Goal: Task Accomplishment & Management: Manage account settings

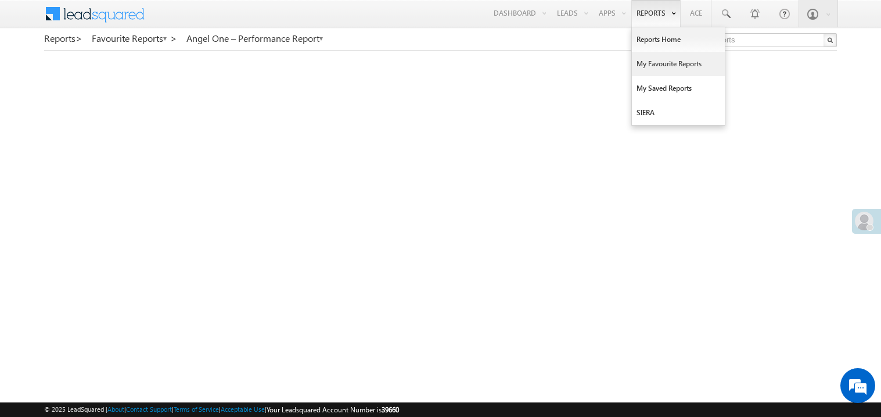
click at [645, 63] on link "My Favourite Reports" at bounding box center [678, 64] width 93 height 24
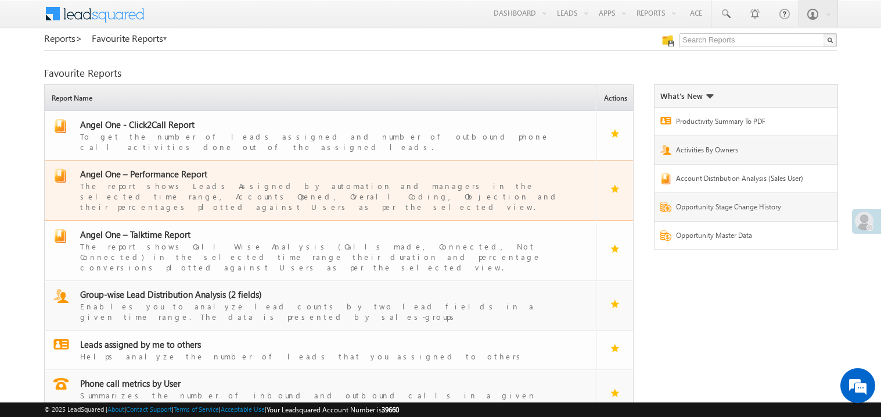
click at [153, 168] on span "Angel One – Performance Report" at bounding box center [143, 174] width 127 height 12
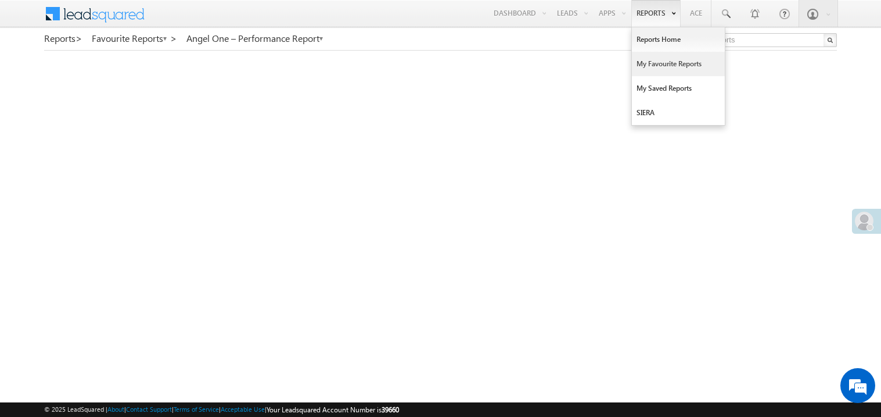
click at [650, 64] on link "My Favourite Reports" at bounding box center [678, 64] width 93 height 24
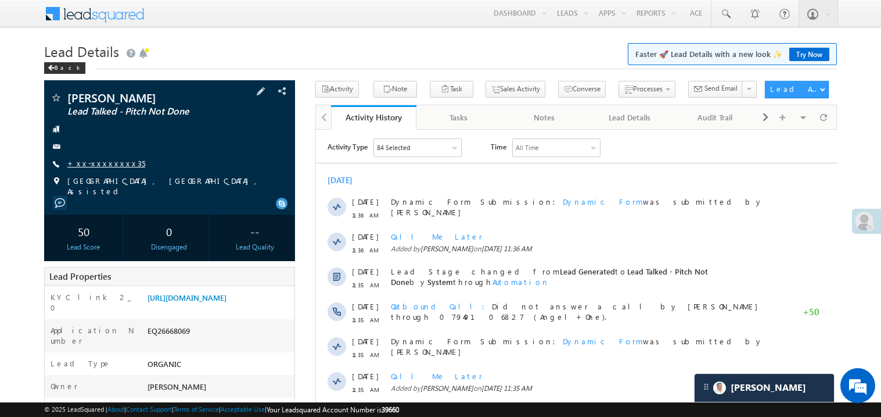
click at [112, 162] on link "+xx-xxxxxxxx35" at bounding box center [106, 163] width 78 height 10
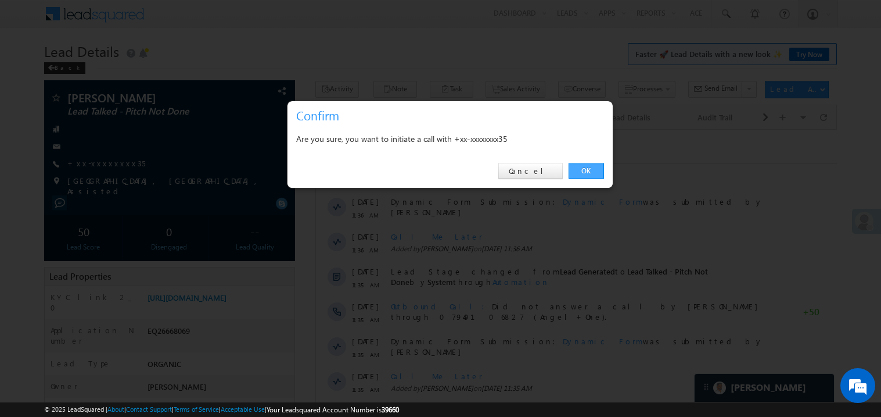
click at [598, 170] on link "OK" at bounding box center [586, 171] width 35 height 16
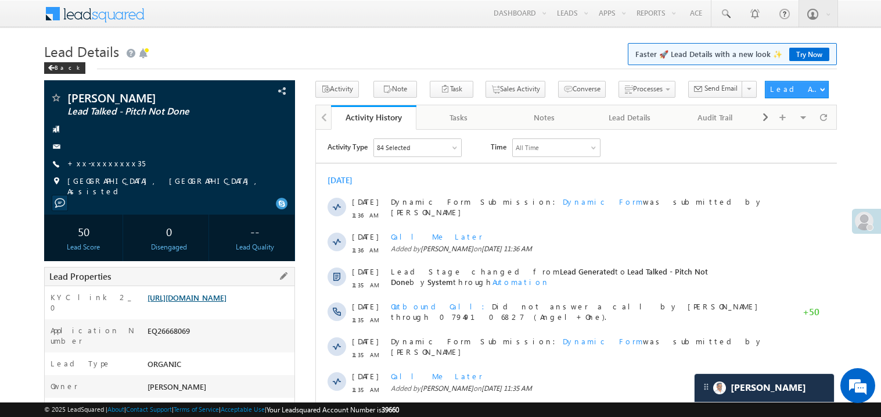
click at [224, 294] on link "https://angelbroking1-pk3em7sa.customui-test.leadsquared.com?leadId=f86e884b-37…" at bounding box center [187, 297] width 79 height 10
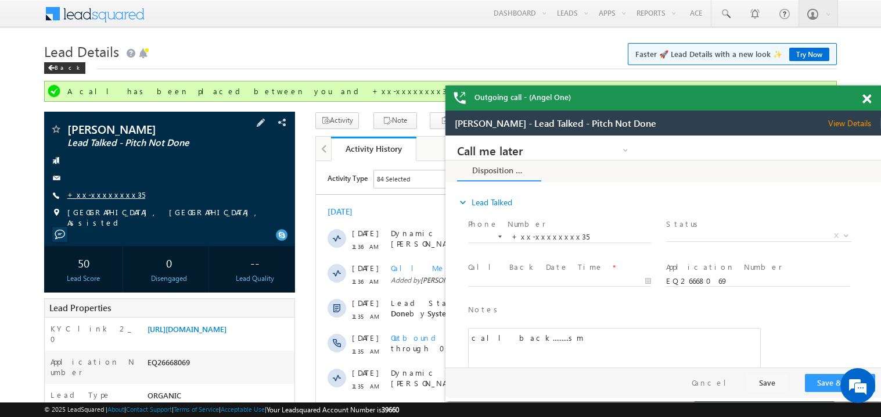
click at [112, 195] on link "+xx-xxxxxxxx35" at bounding box center [106, 194] width 78 height 10
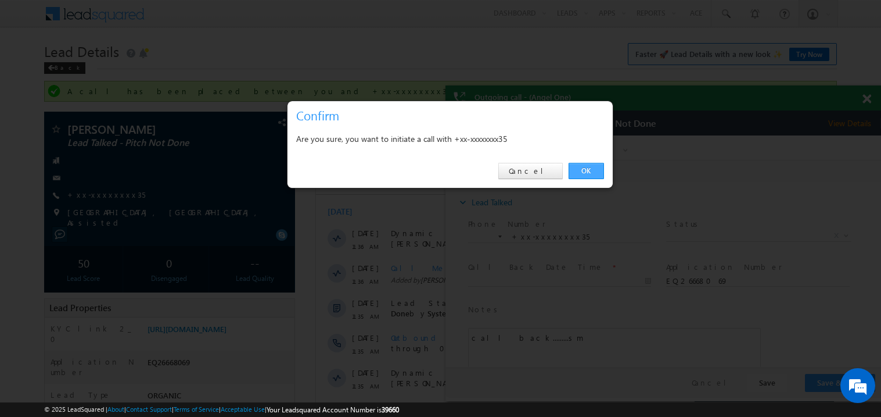
click at [588, 172] on link "OK" at bounding box center [586, 171] width 35 height 16
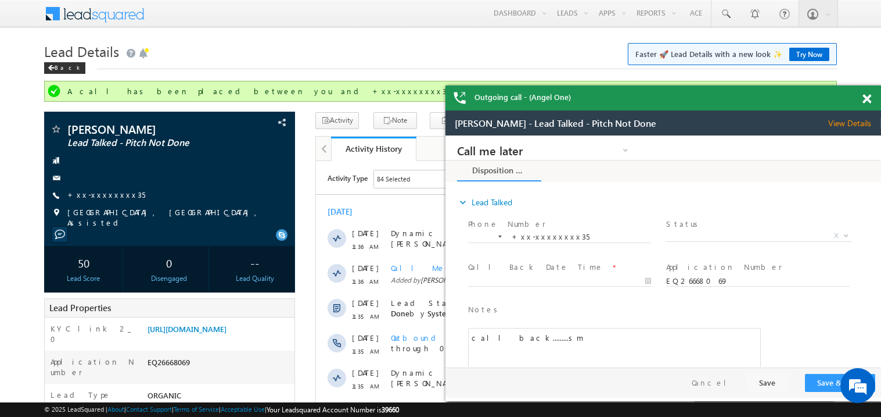
click at [870, 98] on span at bounding box center [867, 99] width 9 height 10
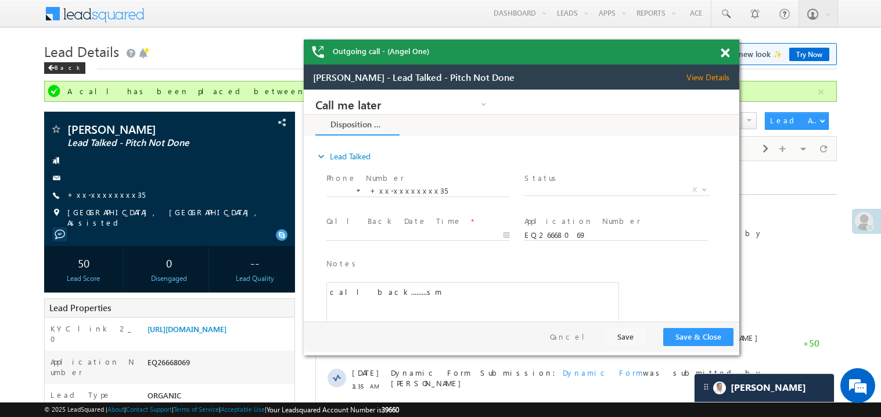
drag, startPoint x: 642, startPoint y: 119, endPoint x: 488, endPoint y: 56, distance: 166.8
click at [488, 56] on div "Outgoing call - (Angel One)" at bounding box center [522, 52] width 436 height 25
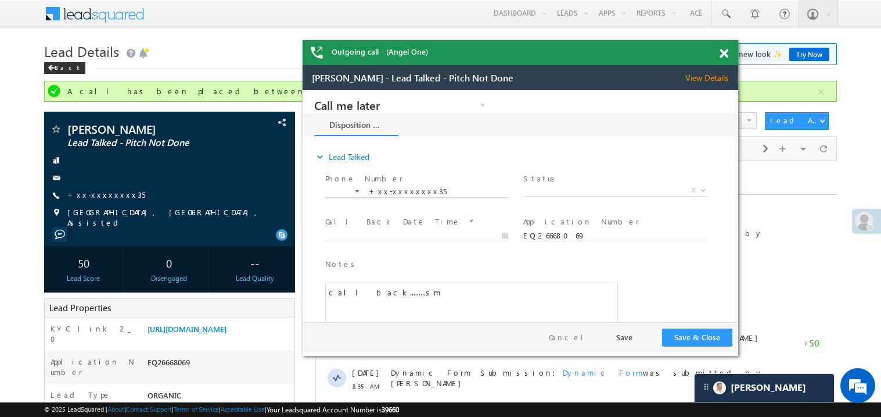
click at [725, 54] on span at bounding box center [724, 54] width 9 height 10
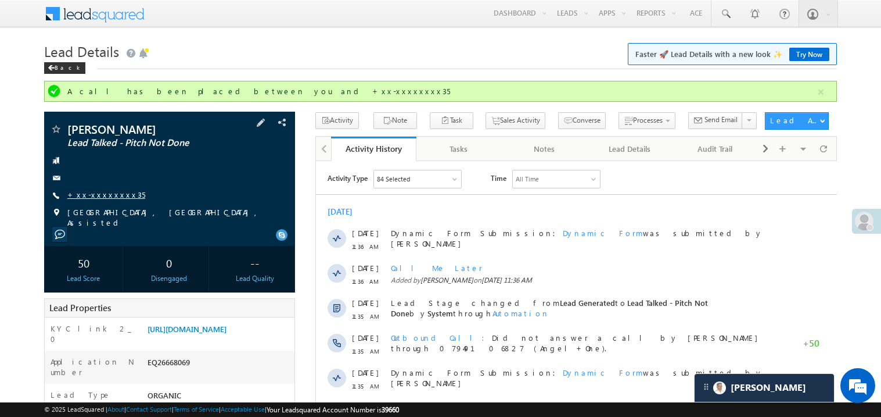
click at [113, 195] on link "+xx-xxxxxxxx35" at bounding box center [106, 194] width 78 height 10
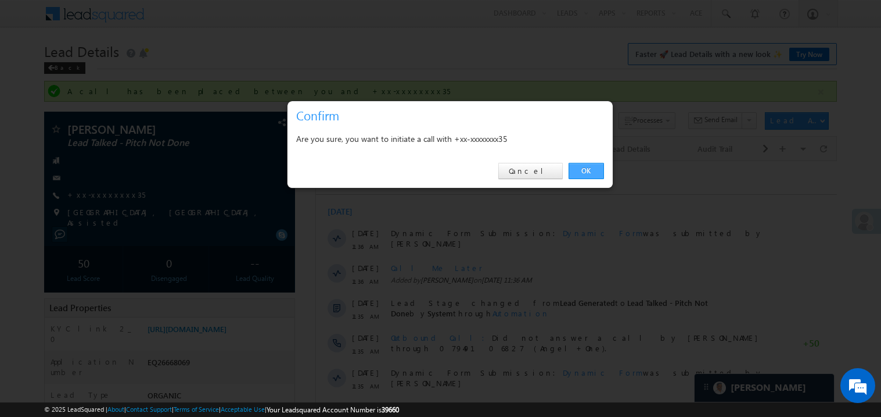
click at [586, 167] on link "OK" at bounding box center [586, 171] width 35 height 16
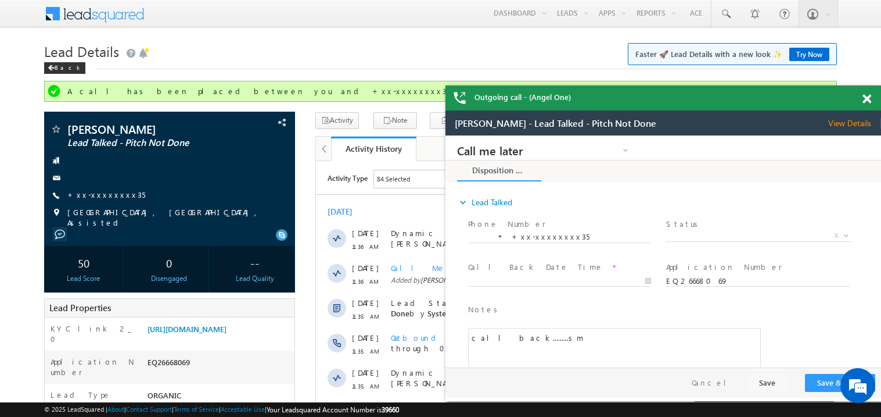
click at [866, 100] on span at bounding box center [867, 99] width 9 height 10
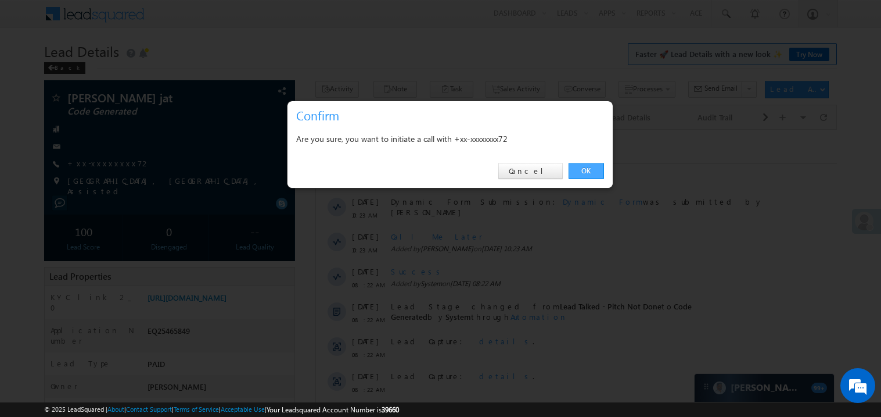
click at [588, 171] on link "OK" at bounding box center [586, 171] width 35 height 16
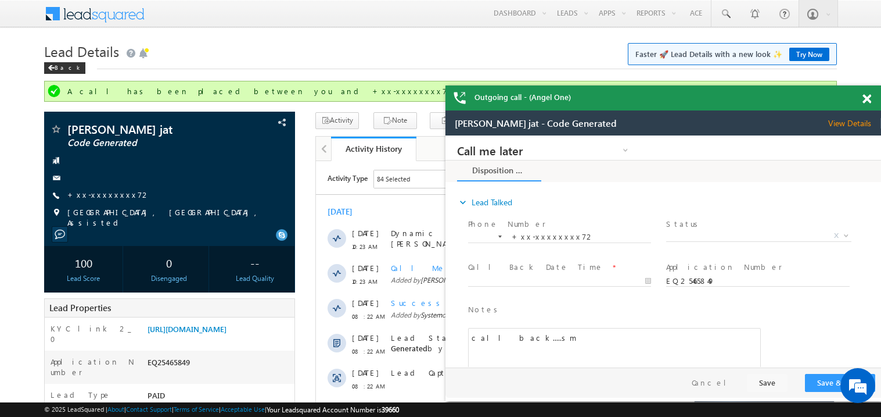
click at [869, 100] on span at bounding box center [867, 99] width 9 height 10
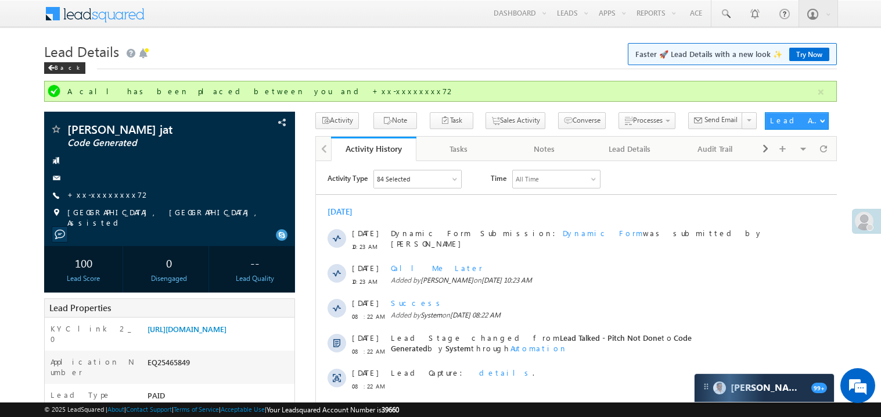
click at [568, 214] on div "[DATE]" at bounding box center [575, 211] width 521 height 10
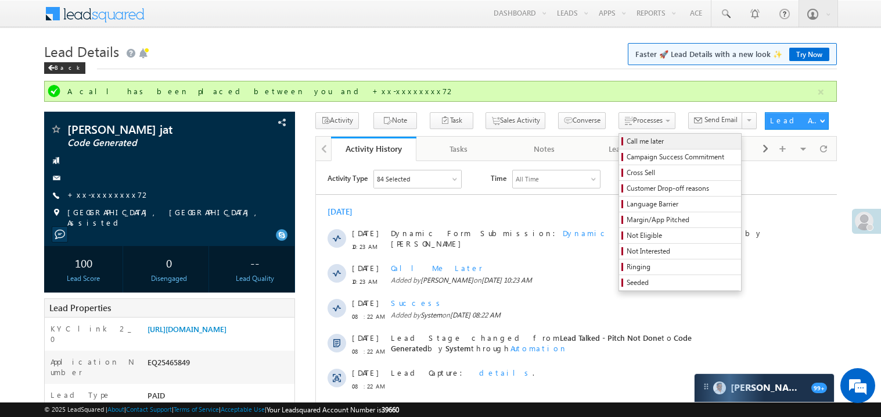
click at [627, 143] on span "Call me later" at bounding box center [682, 141] width 110 height 10
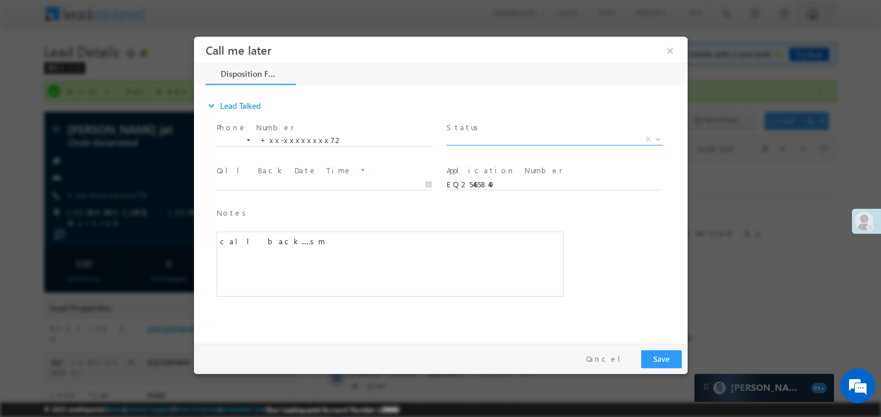
click at [453, 138] on span "X" at bounding box center [554, 139] width 217 height 12
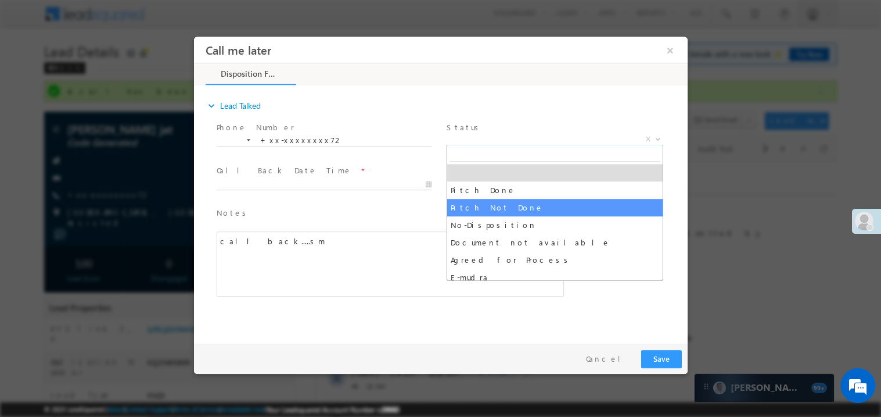
select select "Pitch Not Done"
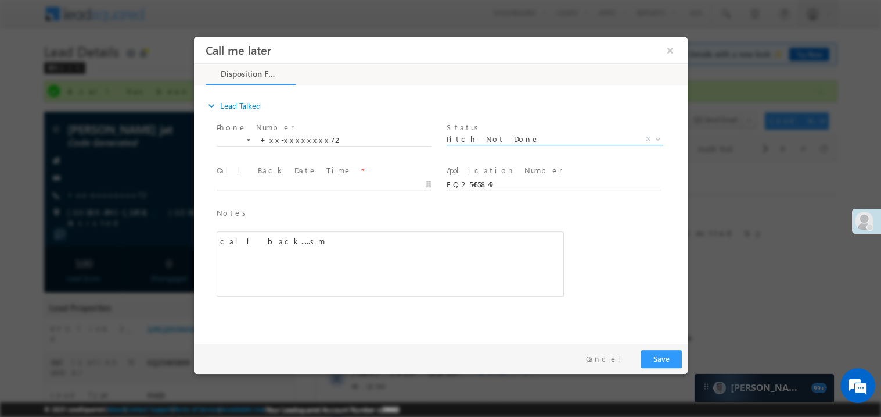
click at [260, 184] on body "Call me later ×" at bounding box center [440, 186] width 494 height 301
type input "08/31/25 6:03 PM"
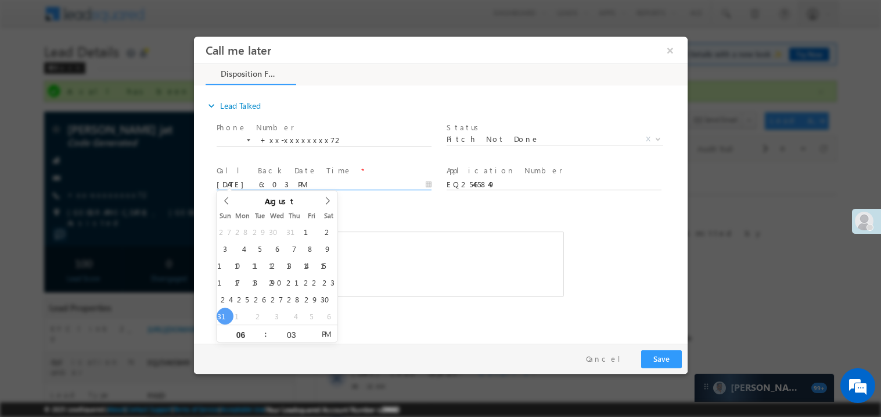
click at [457, 238] on div "call back.....sm" at bounding box center [389, 263] width 347 height 65
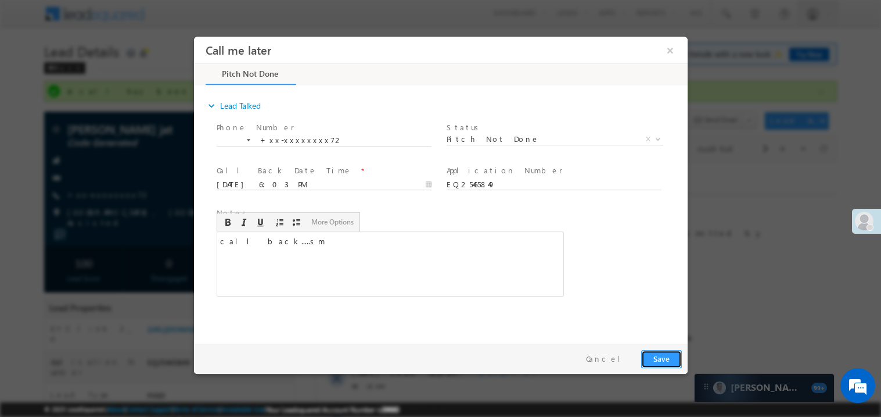
click at [677, 362] on button "Save" at bounding box center [661, 358] width 41 height 18
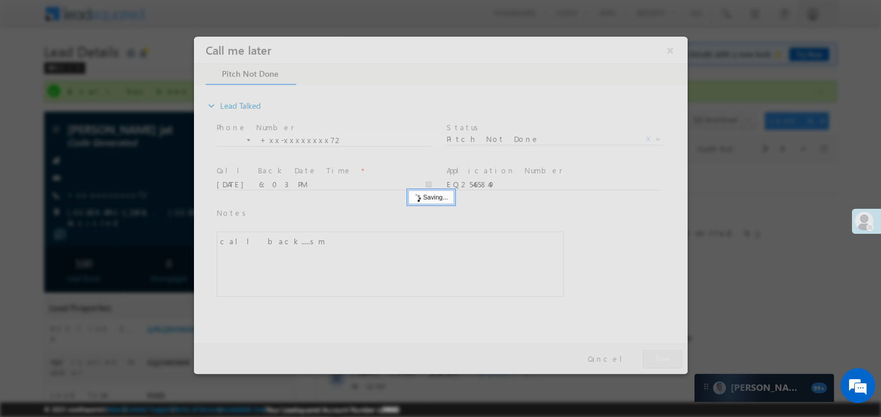
click at [677, 362] on div at bounding box center [440, 204] width 494 height 337
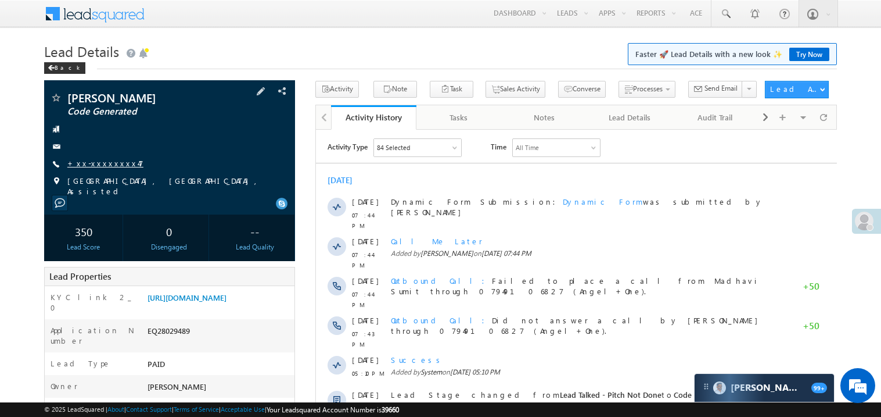
click at [106, 159] on link "+xx-xxxxxxxx47" at bounding box center [105, 163] width 76 height 10
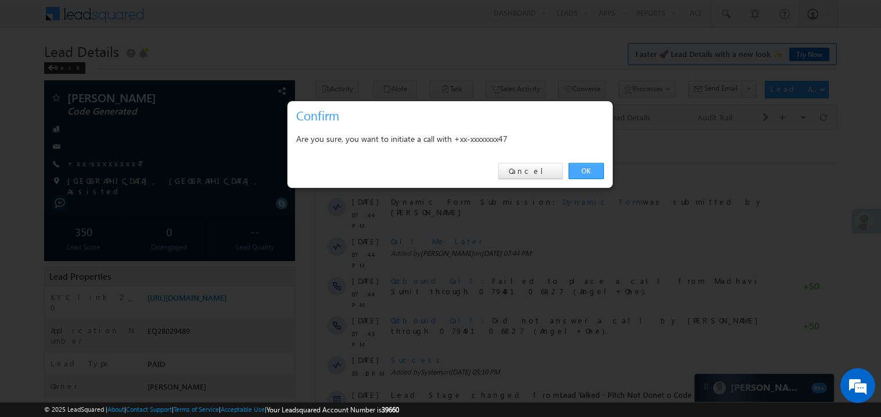
click at [579, 170] on link "OK" at bounding box center [586, 171] width 35 height 16
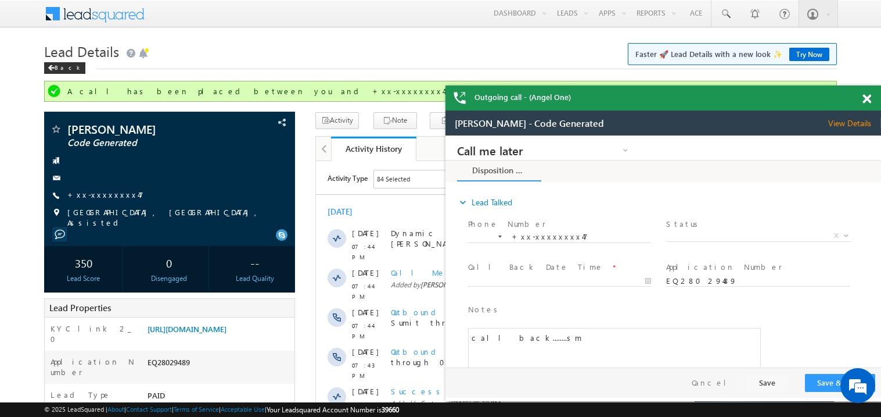
click at [870, 88] on div at bounding box center [874, 96] width 16 height 23
click at [868, 96] on span at bounding box center [867, 99] width 9 height 10
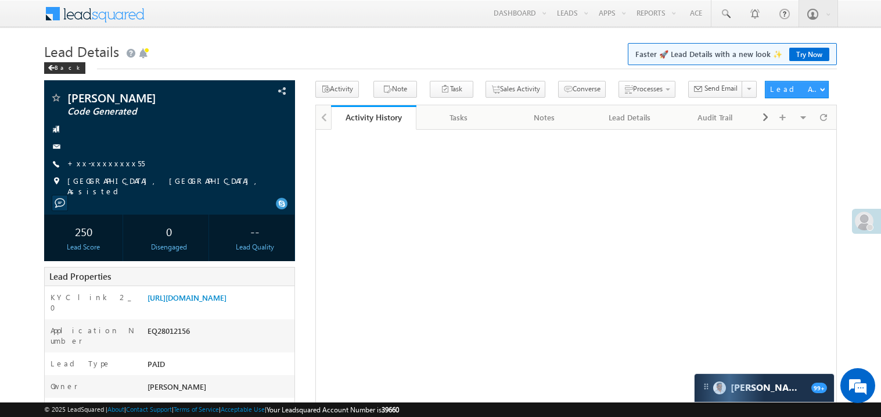
click at [102, 161] on link "+xx-xxxxxxxx55" at bounding box center [105, 163] width 77 height 10
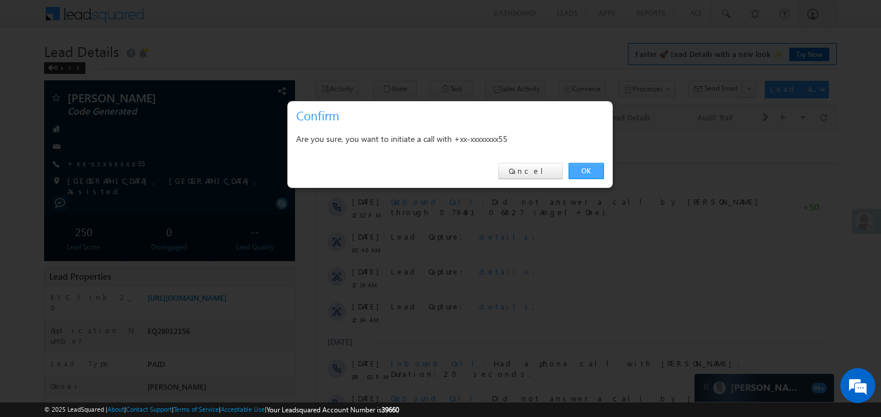
click at [580, 170] on link "OK" at bounding box center [586, 171] width 35 height 16
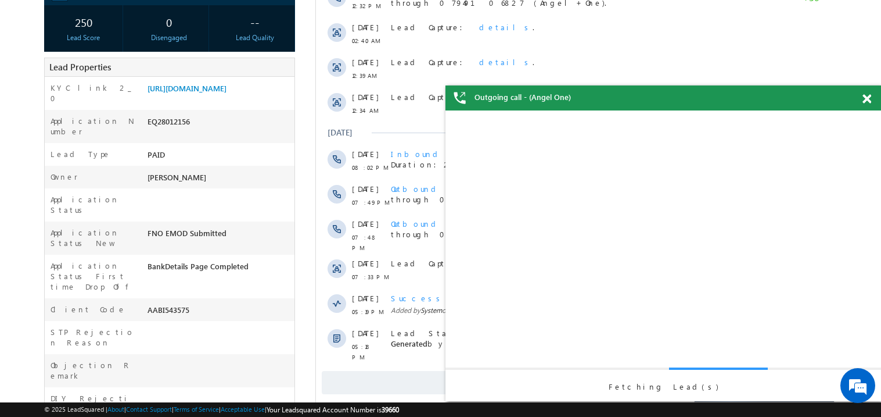
scroll to position [264, 0]
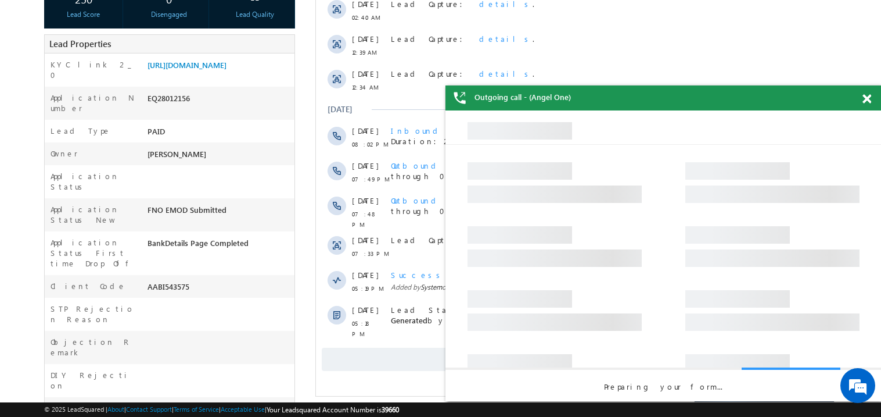
click at [869, 98] on span at bounding box center [867, 99] width 9 height 10
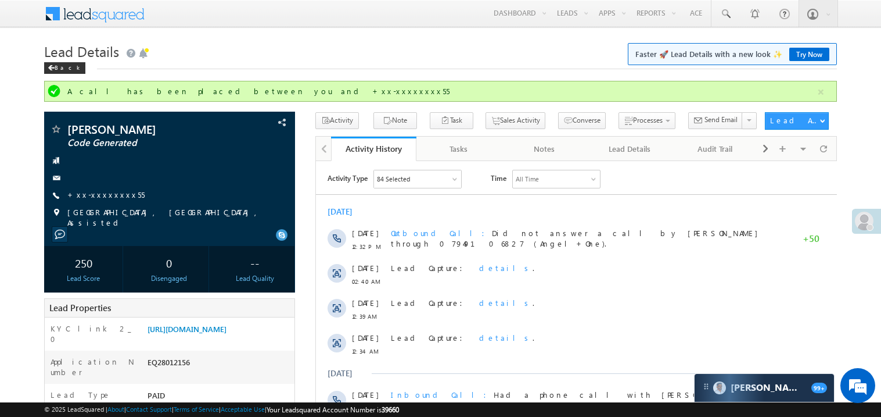
scroll to position [0, 0]
click at [110, 193] on link "+xx-xxxxxxxx55" at bounding box center [105, 194] width 77 height 10
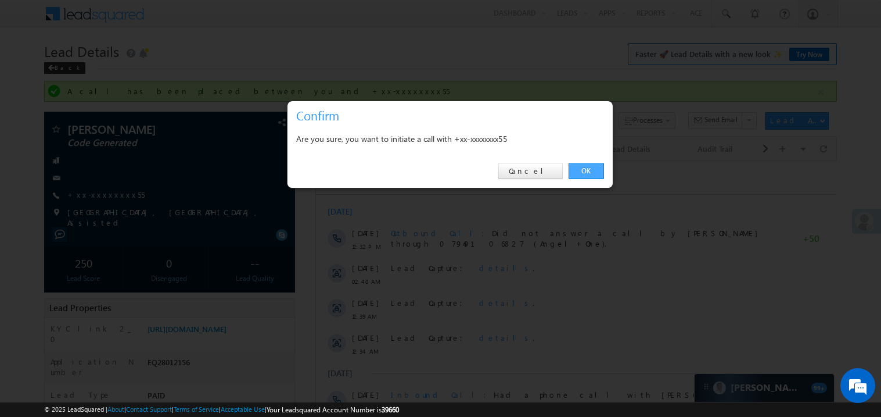
click at [583, 171] on link "OK" at bounding box center [586, 171] width 35 height 16
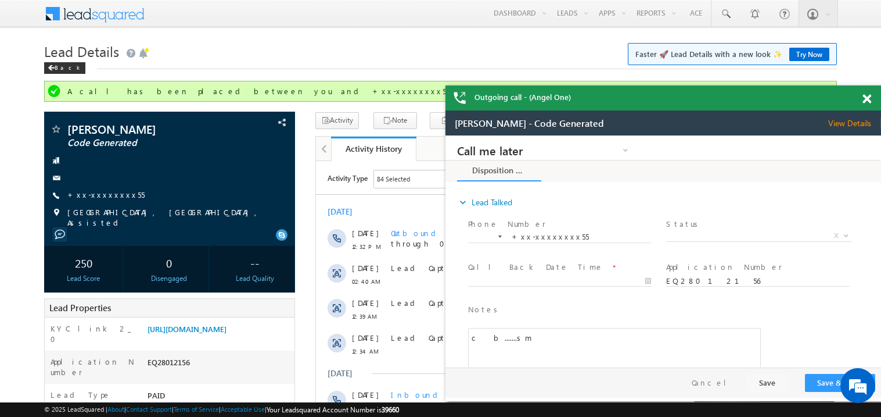
click at [869, 100] on span at bounding box center [867, 99] width 9 height 10
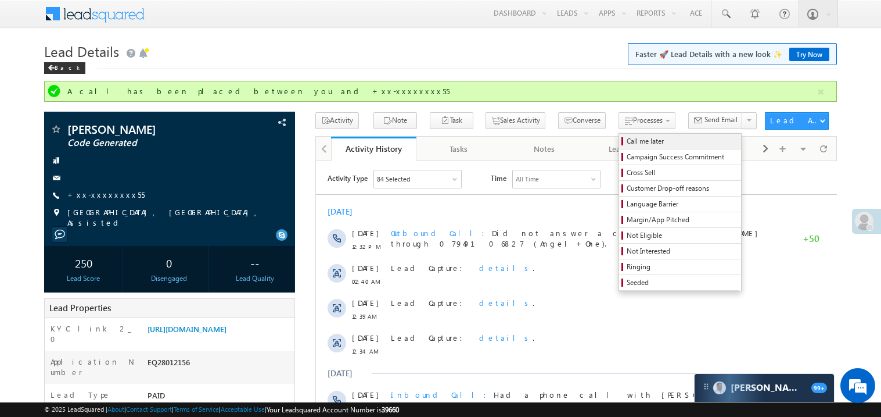
click at [627, 144] on span "Call me later" at bounding box center [682, 141] width 110 height 10
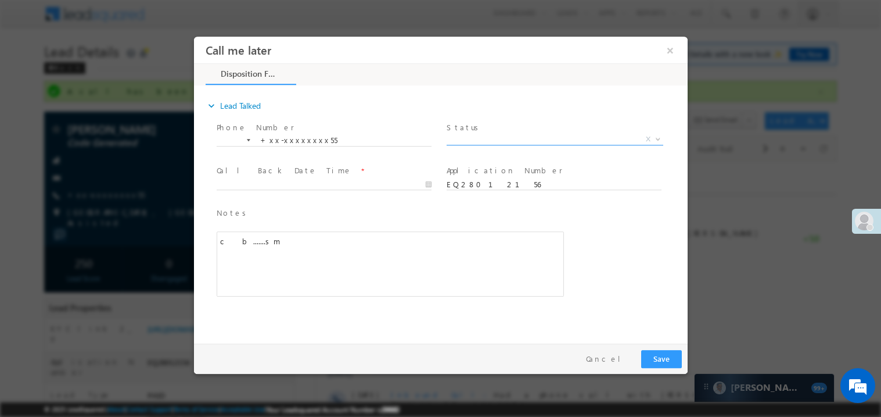
click at [465, 131] on label "Status" at bounding box center [464, 126] width 36 height 11
click at [467, 137] on span "X" at bounding box center [554, 139] width 217 height 12
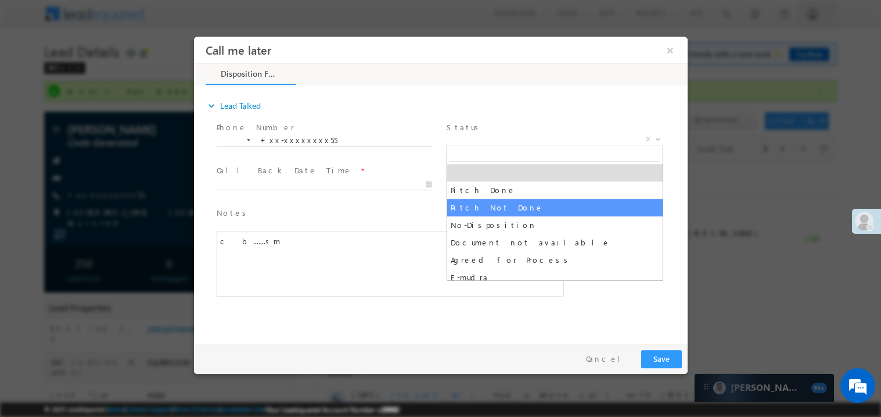
select select "Pitch Not Done"
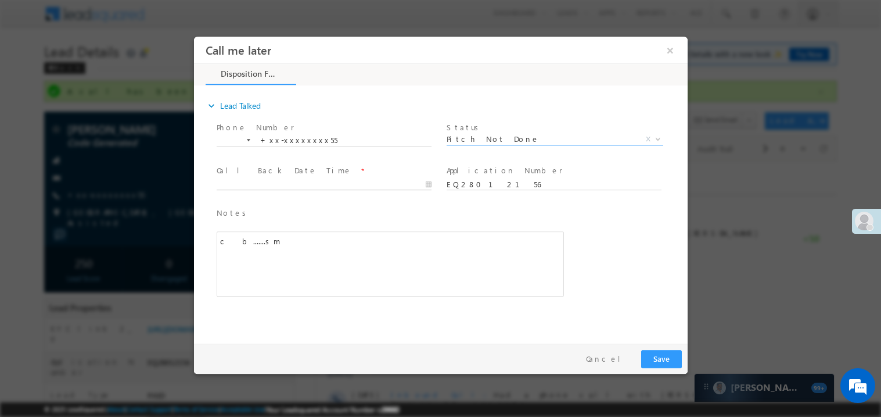
click at [302, 184] on body "Call me later ×" at bounding box center [440, 186] width 494 height 301
type input "08/31/25 6:07 PM"
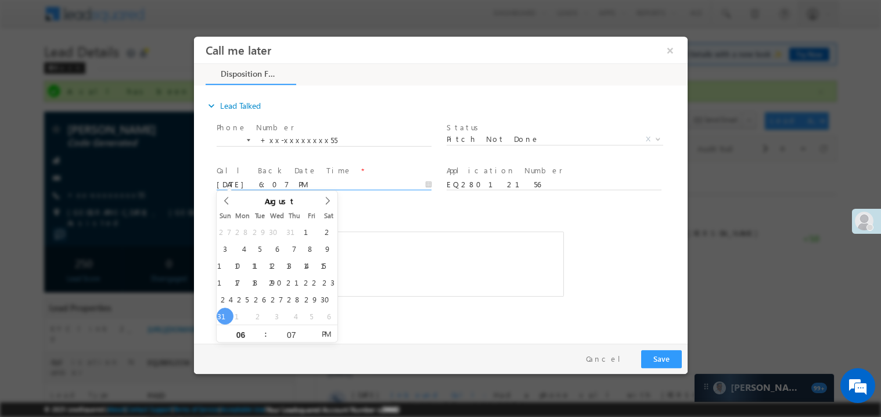
click at [390, 223] on div "Notes * c&nbsp; b.......sm Editor toolbars Basic Styles Bold Italic Underline P…" at bounding box center [389, 251] width 347 height 90
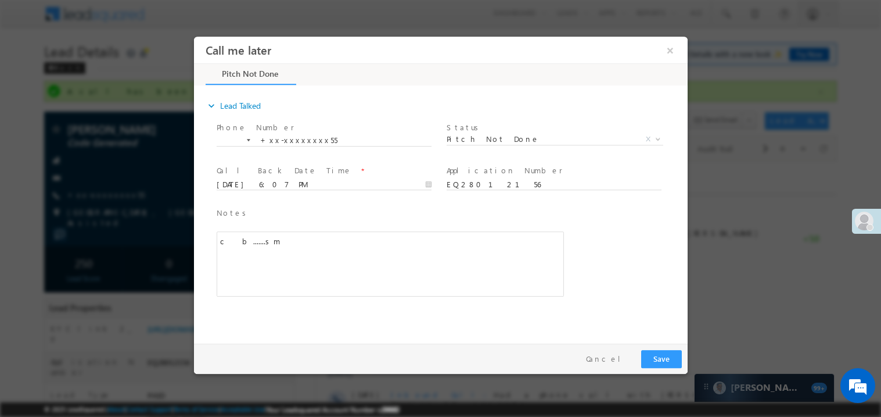
click at [382, 248] on div "c b.......sm" at bounding box center [389, 263] width 347 height 65
click at [666, 357] on button "Save" at bounding box center [661, 358] width 41 height 18
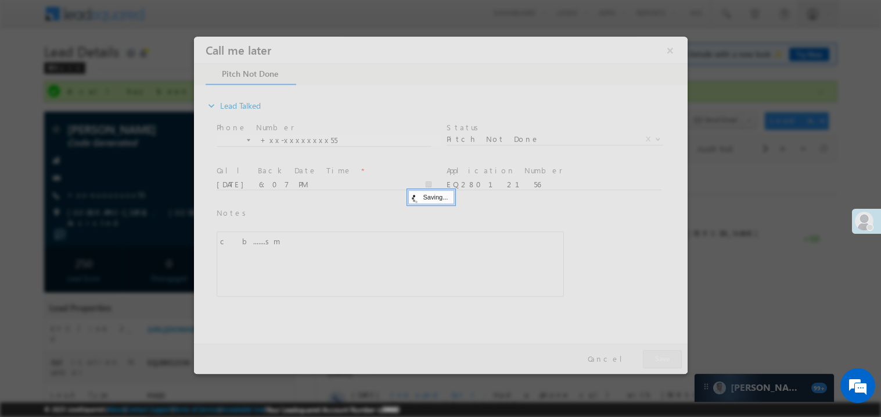
click at [666, 357] on div at bounding box center [440, 204] width 494 height 337
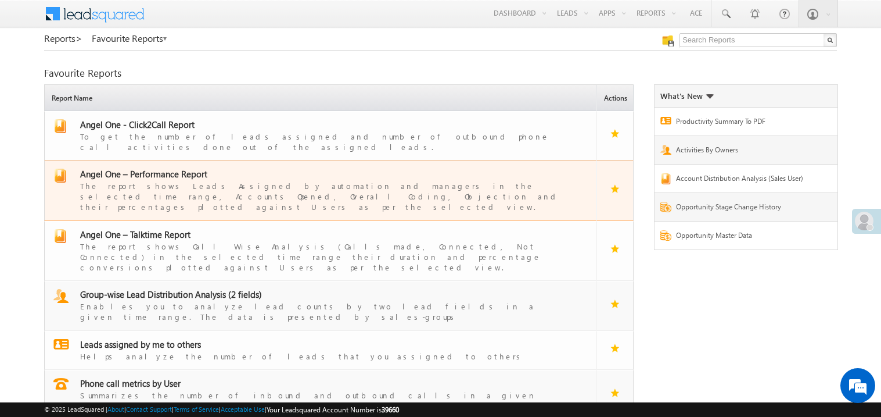
click at [153, 168] on span "Angel One – Performance Report" at bounding box center [143, 174] width 127 height 12
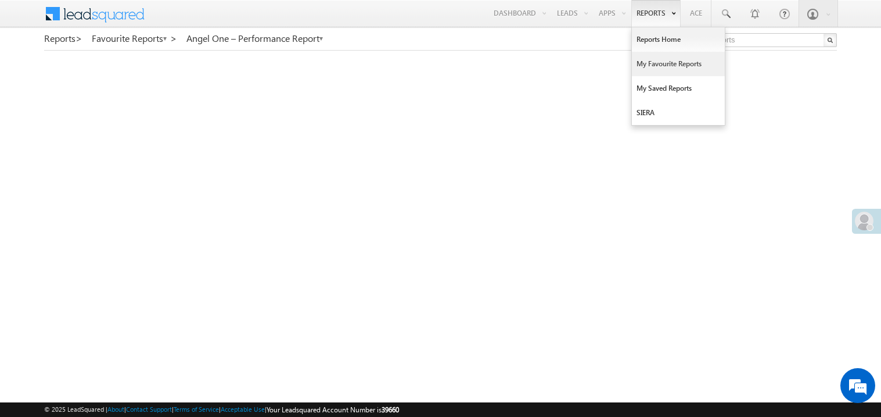
click at [654, 63] on link "My Favourite Reports" at bounding box center [678, 64] width 93 height 24
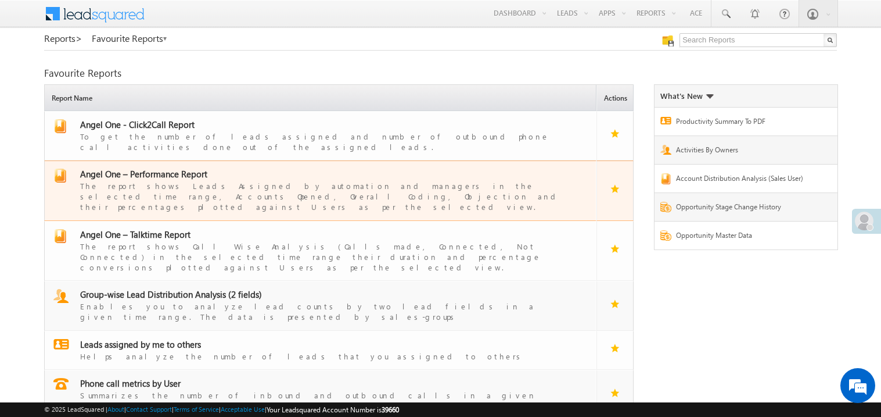
click at [167, 168] on span "Angel One – Performance Report" at bounding box center [143, 174] width 127 height 12
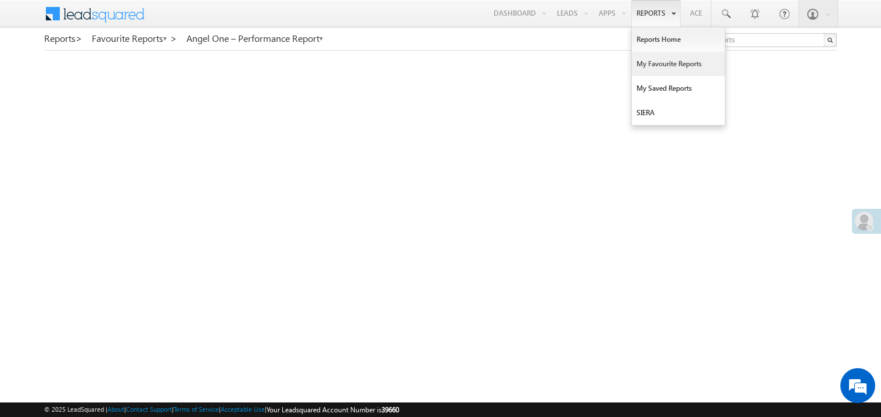
click at [652, 63] on link "My Favourite Reports" at bounding box center [678, 64] width 93 height 24
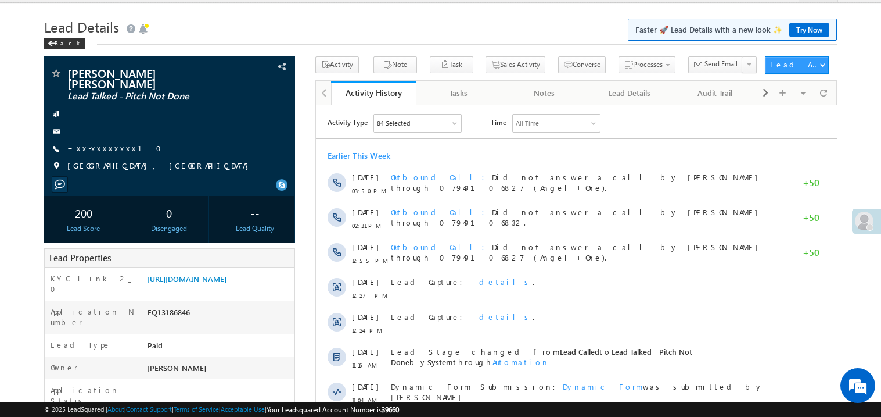
scroll to position [24, 0]
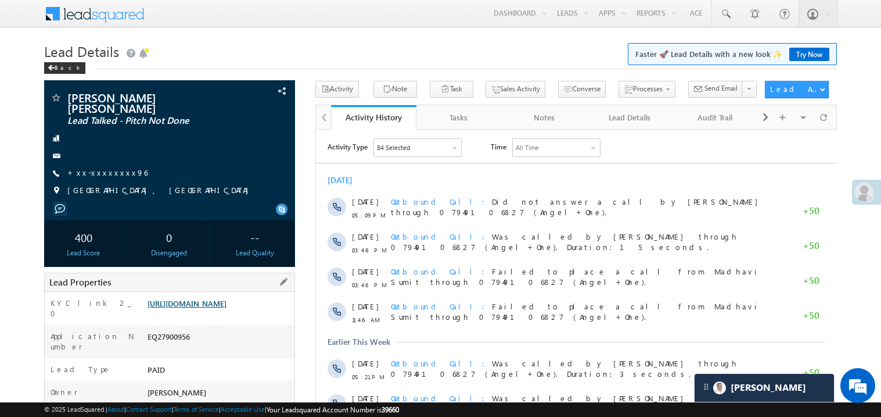
click at [220, 301] on link "https://angelbroking1-pk3em7sa.customui-test.leadsquared.com?leadId=75aa0220-d4…" at bounding box center [187, 303] width 79 height 10
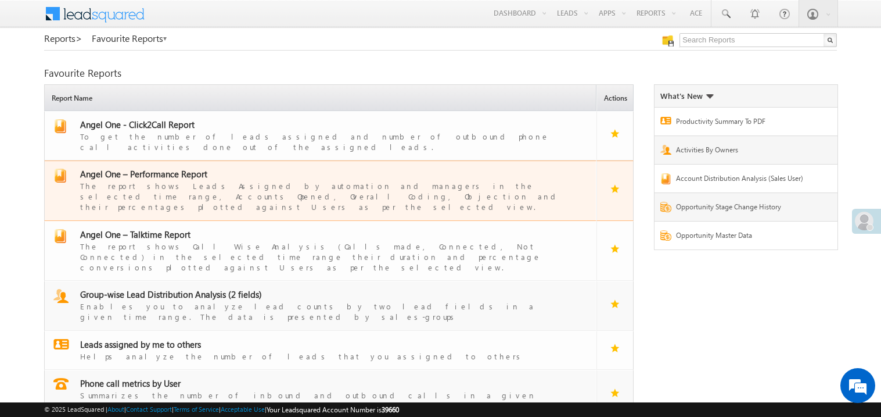
click at [158, 168] on span "Angel One – Performance Report" at bounding box center [143, 174] width 127 height 12
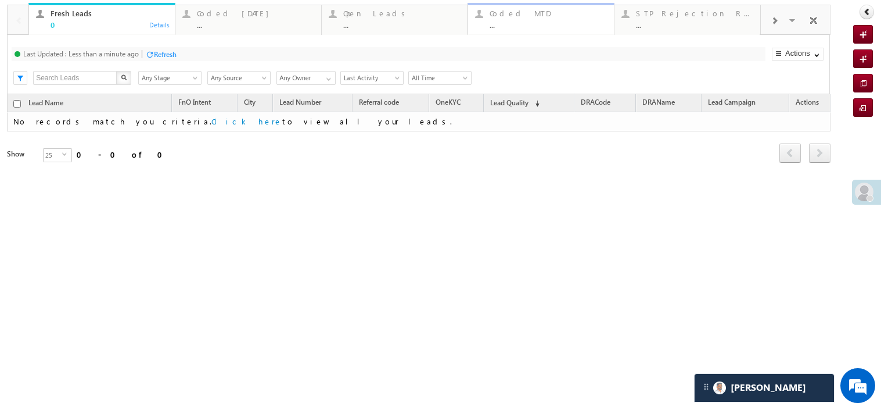
click at [531, 27] on div "..." at bounding box center [548, 24] width 117 height 9
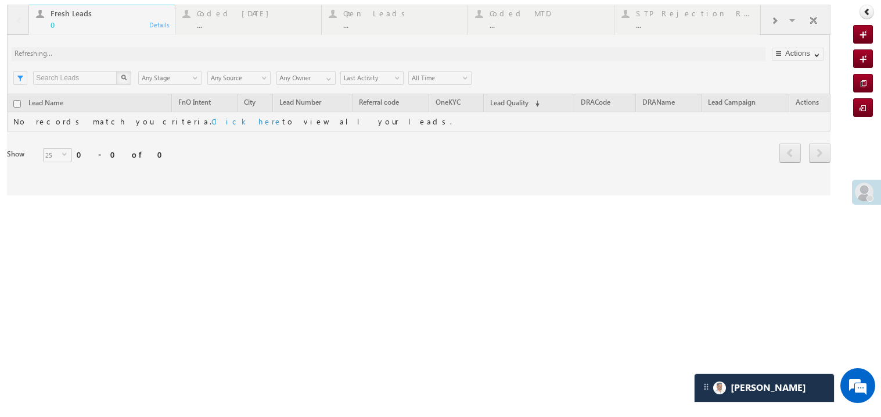
click at [525, 24] on div at bounding box center [419, 100] width 824 height 191
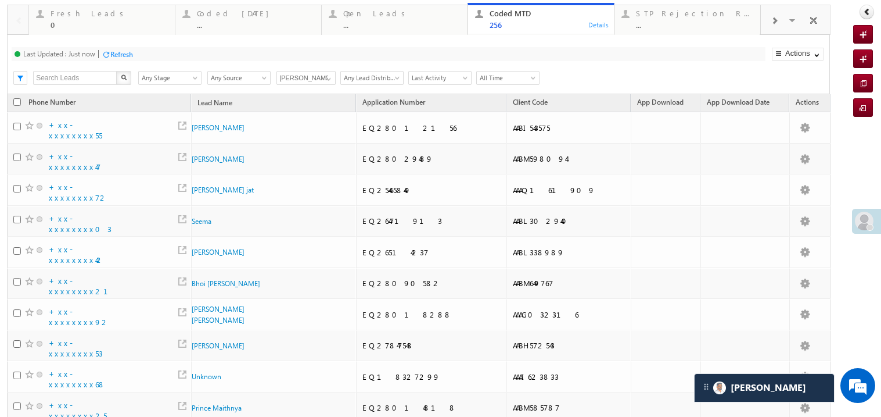
click at [677, 35] on div "Fresh Leads 0 Details Coded Today ... Details Open Leads ... Details Coded MTD …" at bounding box center [419, 20] width 824 height 30
click at [662, 25] on div "..." at bounding box center [694, 24] width 117 height 9
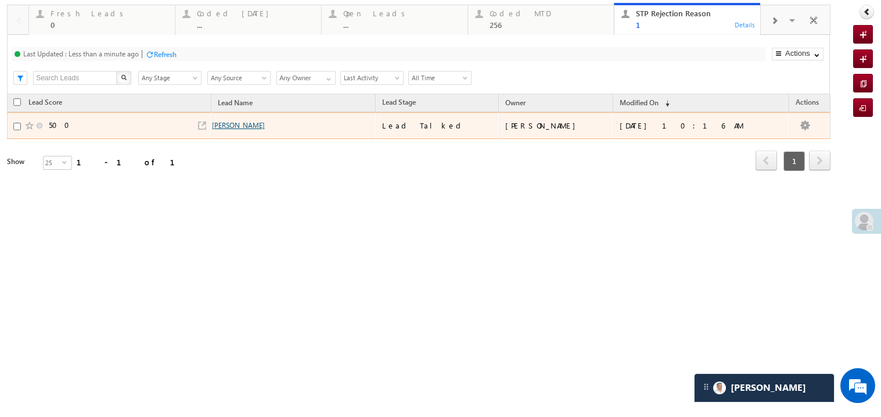
click at [265, 130] on link "Kamil" at bounding box center [238, 125] width 53 height 9
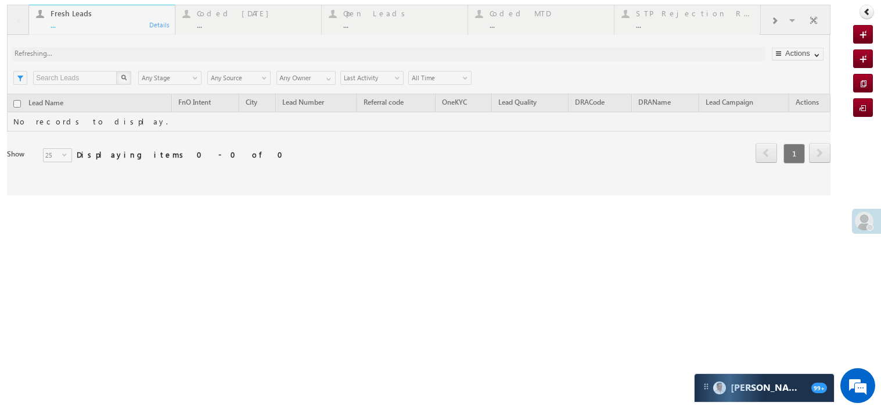
click at [663, 24] on div at bounding box center [419, 100] width 824 height 191
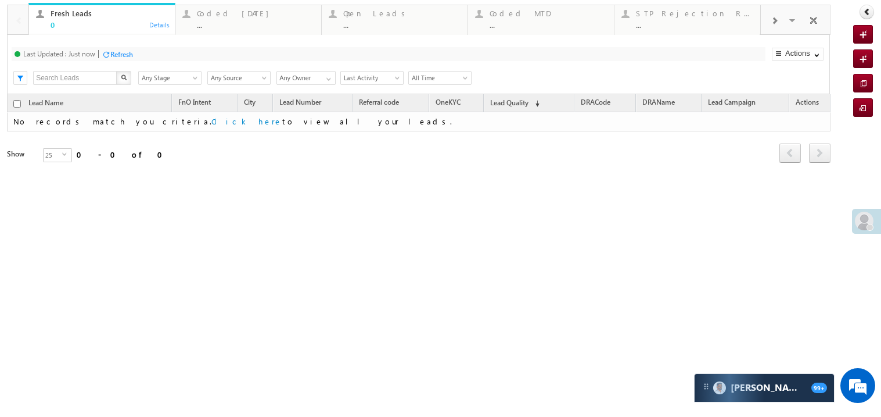
click at [663, 24] on div "..." at bounding box center [694, 24] width 117 height 9
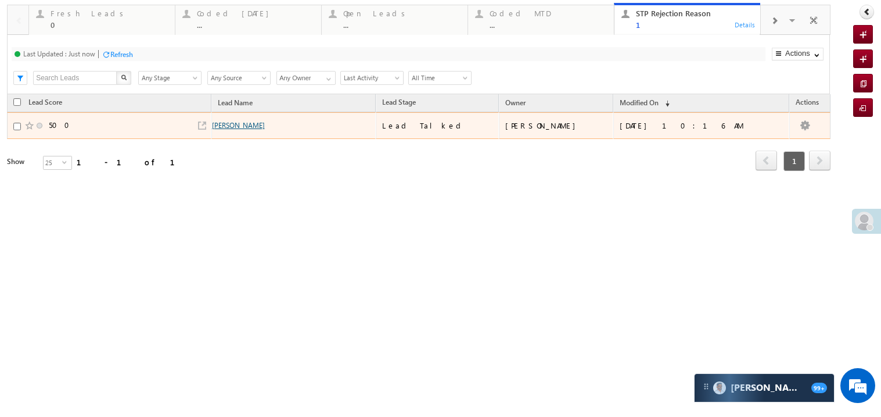
click at [265, 130] on link "Kamil" at bounding box center [238, 125] width 53 height 9
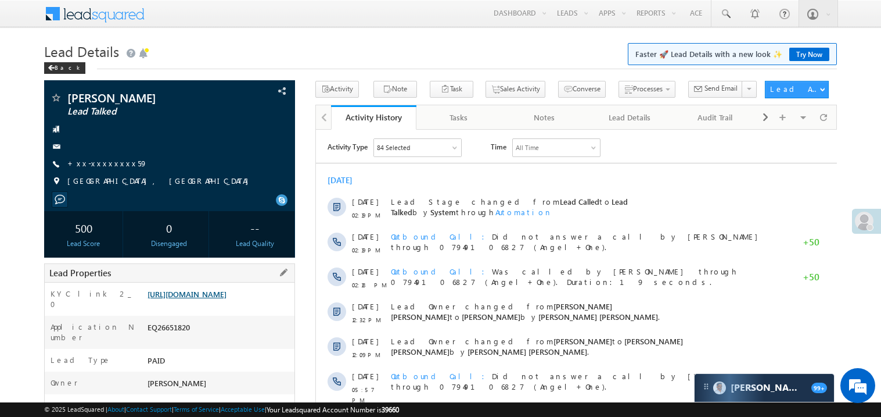
click at [227, 299] on link "[URL][DOMAIN_NAME]" at bounding box center [187, 294] width 79 height 10
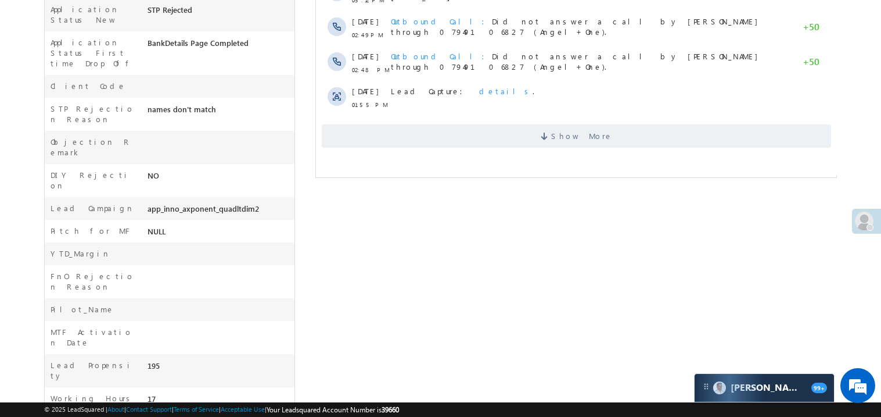
scroll to position [428, 0]
click at [661, 128] on span "Show More" at bounding box center [575, 136] width 509 height 23
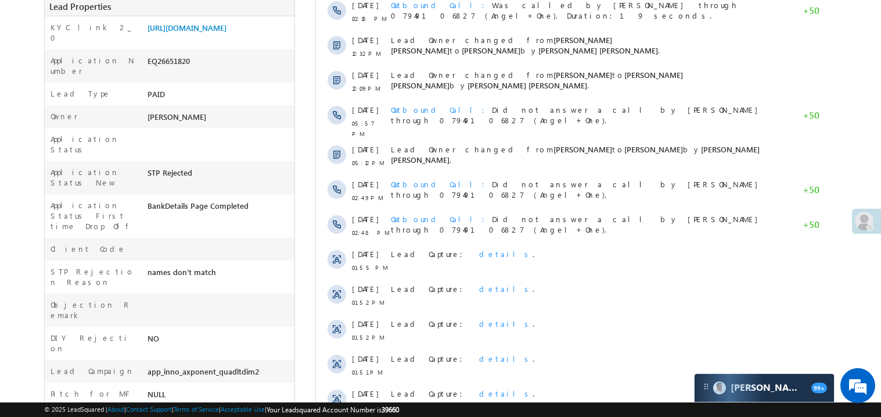
scroll to position [0, 0]
